Goal: Check status: Check status

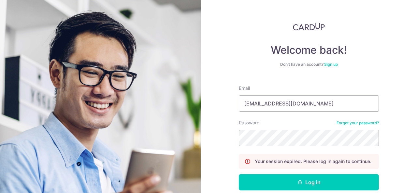
click at [239, 174] on button "Log in" at bounding box center [309, 182] width 140 height 16
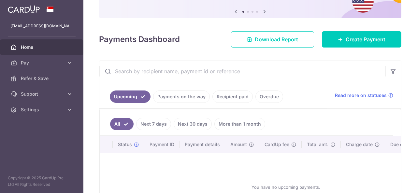
click at [195, 100] on link "Payments on the way" at bounding box center [181, 96] width 57 height 12
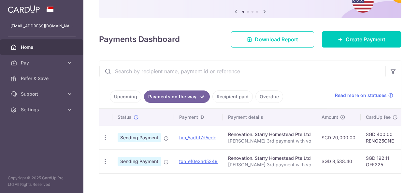
click at [228, 102] on link "Recipient paid" at bounding box center [232, 96] width 40 height 12
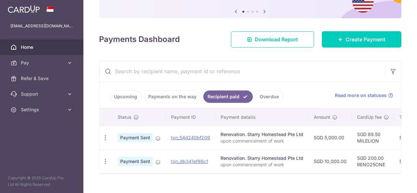
click at [187, 95] on link "Payments on the way" at bounding box center [172, 96] width 57 height 12
